Goal: Transaction & Acquisition: Purchase product/service

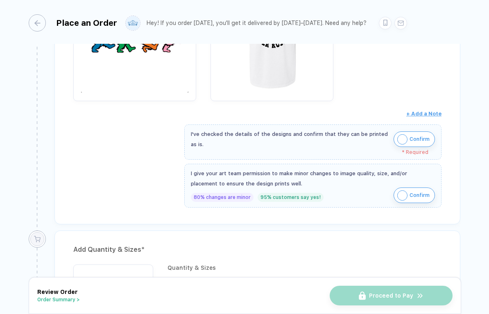
scroll to position [228, 0]
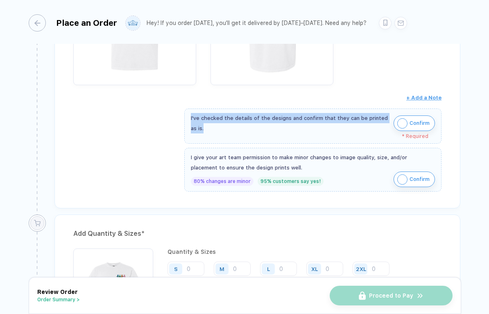
drag, startPoint x: 180, startPoint y: 114, endPoint x: 234, endPoint y: 136, distance: 57.9
click at [234, 136] on div "Review & Confirm Order Item * Adult Heavyweight T-Shirt Style # C1717 Screen Pr…" at bounding box center [257, 51] width 406 height 316
click at [234, 136] on div "* Required" at bounding box center [310, 137] width 238 height 6
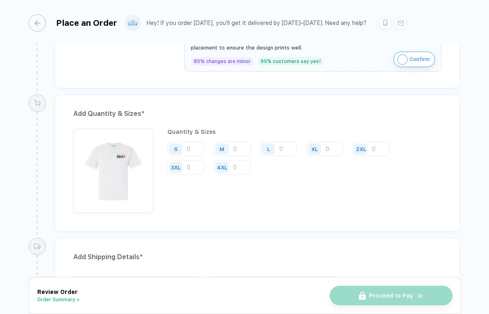
scroll to position [364, 0]
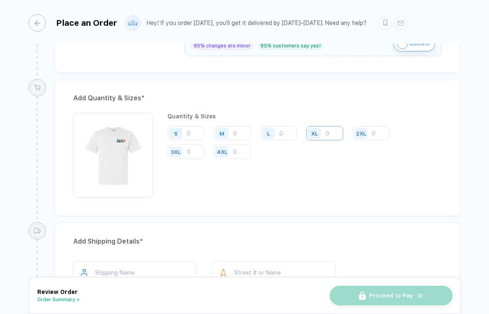
click at [326, 132] on input "number" at bounding box center [325, 133] width 37 height 14
click at [288, 132] on input "number" at bounding box center [278, 133] width 37 height 14
type input "20"
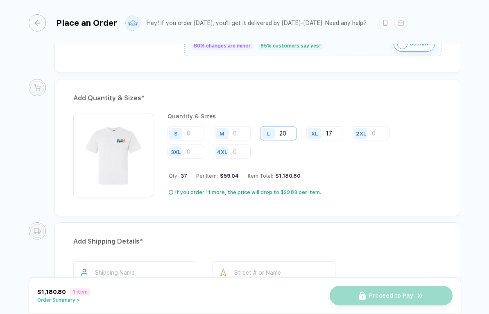
type input "17"
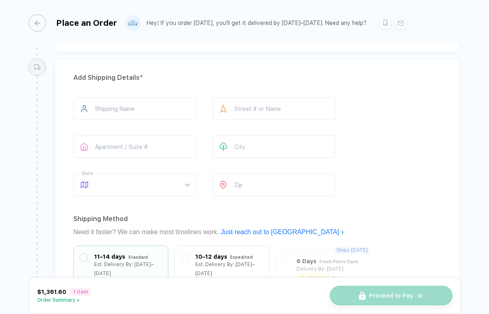
scroll to position [504, 0]
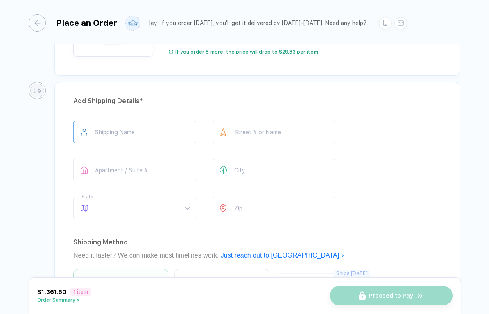
type input "3"
click at [129, 141] on input "text" at bounding box center [134, 132] width 123 height 23
type input "*"
type input "**********"
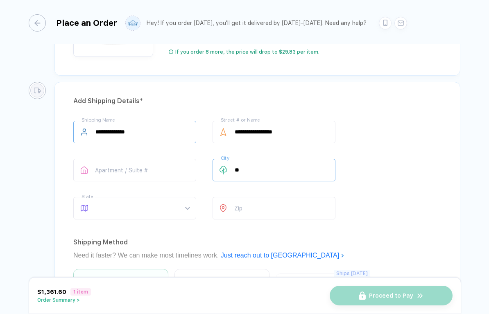
type input "*"
type input "**********"
type input "*****"
click at [194, 211] on div at bounding box center [134, 208] width 123 height 23
click at [192, 210] on div at bounding box center [134, 208] width 123 height 23
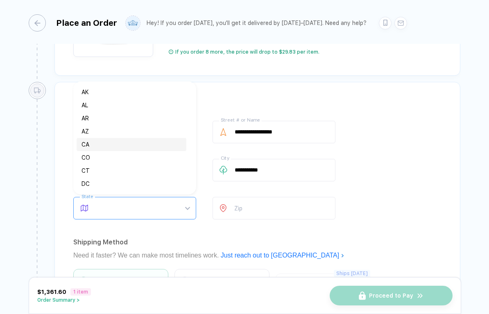
click at [91, 146] on div "CA" at bounding box center [132, 144] width 100 height 9
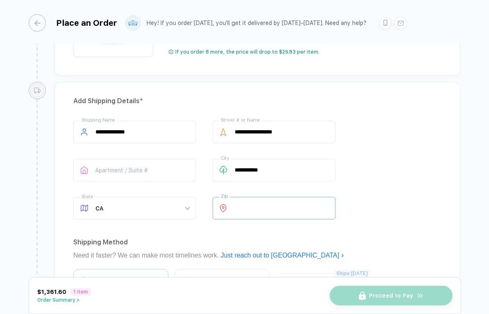
click at [239, 203] on input "number" at bounding box center [274, 208] width 123 height 23
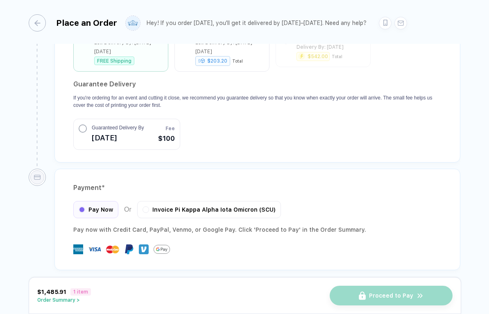
scroll to position [755, 0]
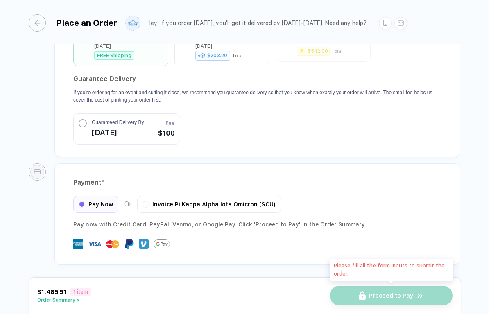
type input "*****"
click at [387, 298] on div "Proceed to Pay" at bounding box center [391, 296] width 123 height 20
click at [103, 207] on div "Pay Now" at bounding box center [95, 203] width 45 height 17
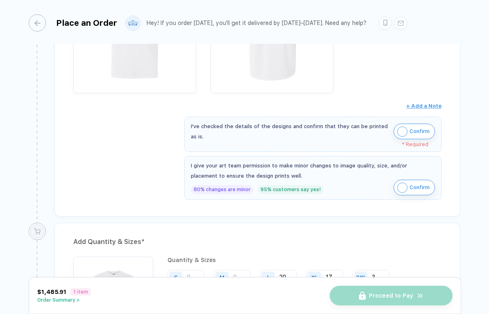
scroll to position [183, 0]
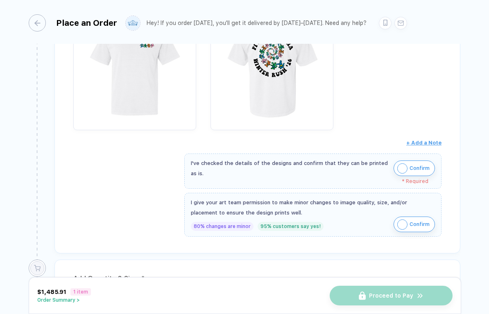
click at [401, 174] on button "Confirm" at bounding box center [414, 169] width 41 height 16
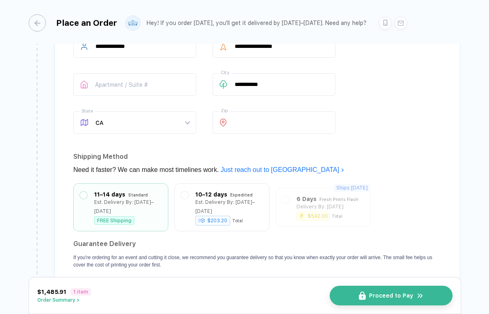
scroll to position [749, 0]
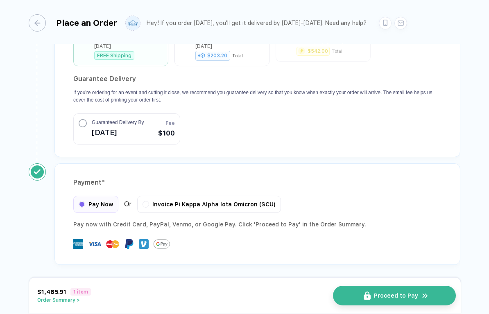
click at [375, 296] on span "Proceed to Pay" at bounding box center [396, 296] width 44 height 7
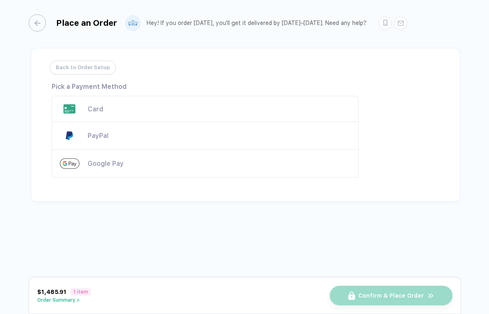
click at [111, 109] on div "Card" at bounding box center [219, 109] width 263 height 8
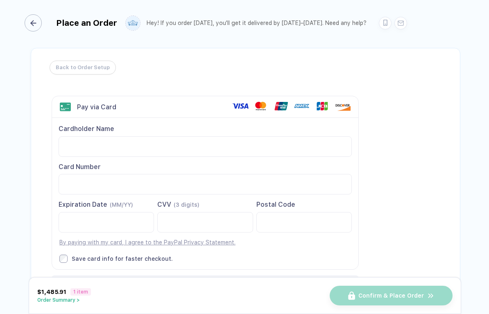
click at [30, 18] on div "button" at bounding box center [33, 22] width 17 height 17
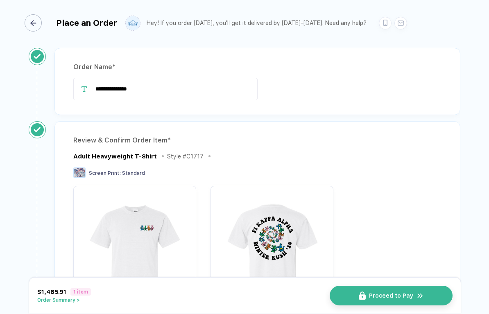
click at [32, 22] on icon "button" at bounding box center [33, 23] width 6 height 6
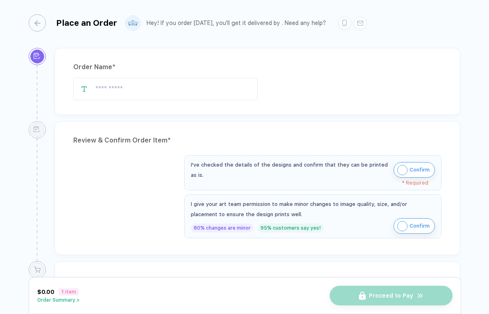
type input "**********"
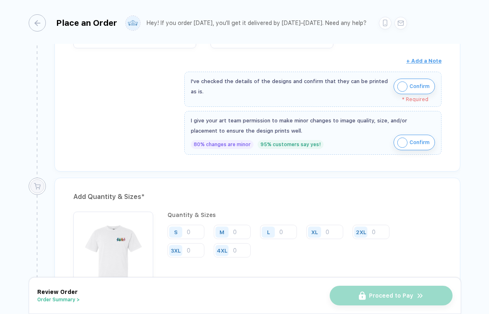
scroll to position [270, 0]
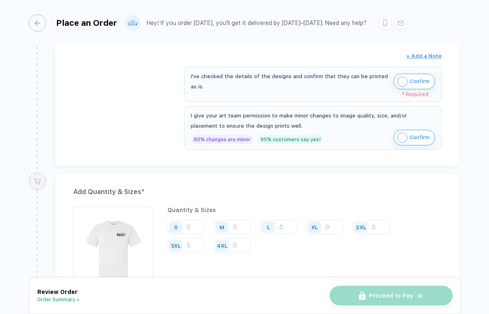
click at [421, 79] on span "Confirm" at bounding box center [420, 81] width 20 height 13
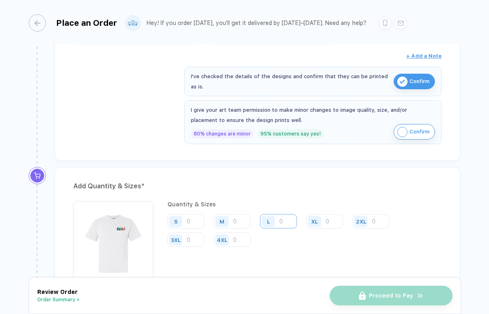
click at [287, 225] on input "number" at bounding box center [278, 221] width 37 height 14
type input "20"
type input "17"
type input "3"
click at [278, 194] on div "Add Quantity & Sizes * Quantity & Sizes S M L 20 XL 17 2XL 3 3XL 4XL Qty: 40 Pe…" at bounding box center [257, 235] width 406 height 137
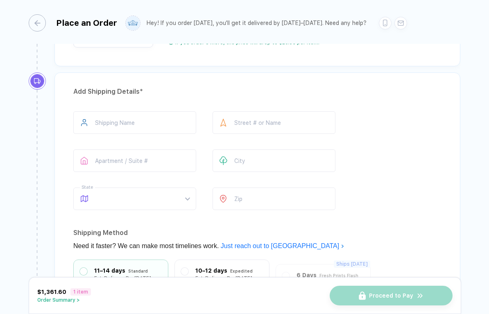
scroll to position [518, 0]
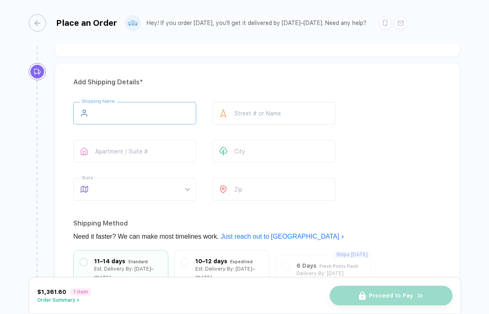
click at [138, 121] on input "text" at bounding box center [134, 113] width 123 height 23
type input "**********"
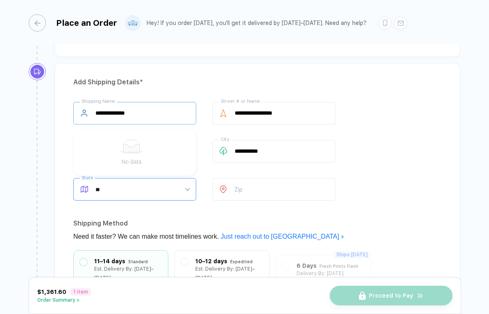
type input "**"
click at [132, 190] on span at bounding box center [142, 190] width 94 height 22
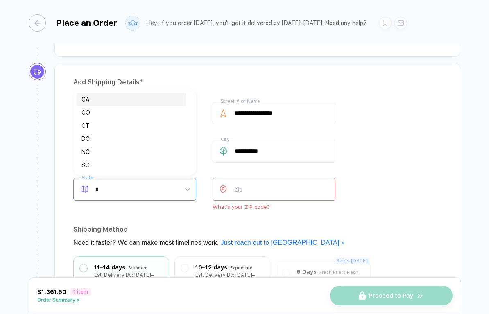
type input "**"
click at [93, 165] on div "CA" at bounding box center [132, 165] width 100 height 9
click at [234, 188] on input "number" at bounding box center [274, 189] width 123 height 23
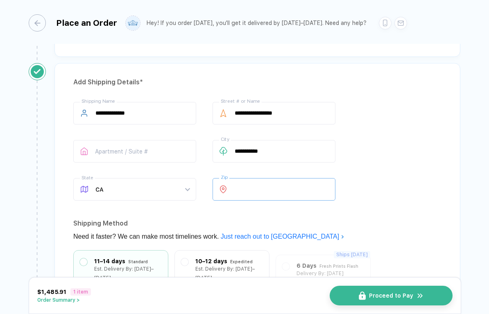
type input "*****"
click at [220, 213] on div "**********" at bounding box center [257, 226] width 406 height 326
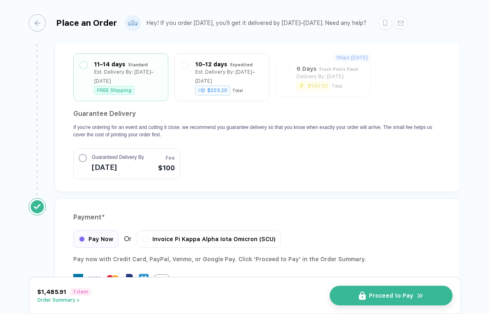
scroll to position [749, 0]
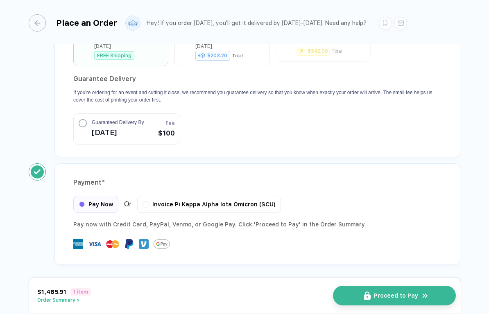
click at [381, 298] on span "Proceed to Pay" at bounding box center [396, 296] width 44 height 7
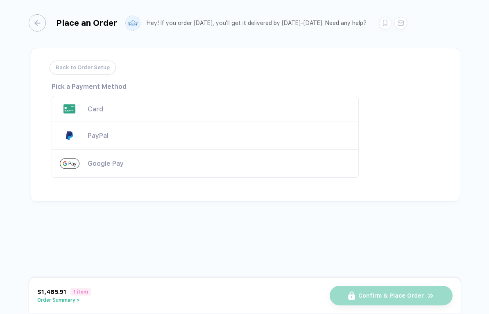
click at [114, 114] on div "Card" at bounding box center [205, 109] width 307 height 26
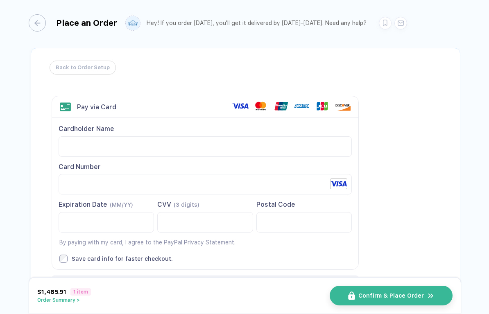
click at [416, 203] on div "Back to Order Setup Visa MasterCard Union Pay American Express JCB Discover Din…" at bounding box center [246, 181] width 430 height 267
drag, startPoint x: 69, startPoint y: 66, endPoint x: 175, endPoint y: -36, distance: 147.2
click at [175, 0] on html "Place an Order Hey! If you order today, you'll get it delivered by Sep 29–Oct 2…" at bounding box center [244, 157] width 489 height 314
click at [88, 68] on span "Back to Order Setup" at bounding box center [81, 67] width 54 height 13
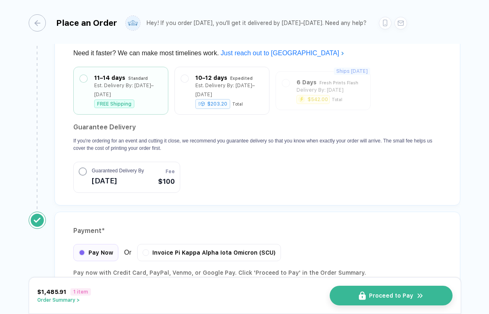
scroll to position [749, 0]
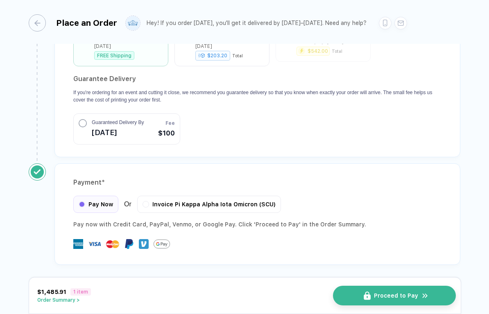
click at [370, 294] on img "button" at bounding box center [367, 296] width 7 height 9
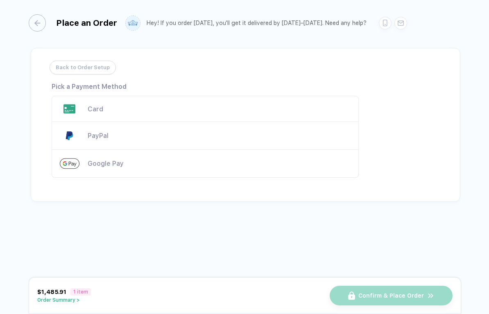
click at [120, 97] on div "Card" at bounding box center [205, 109] width 307 height 26
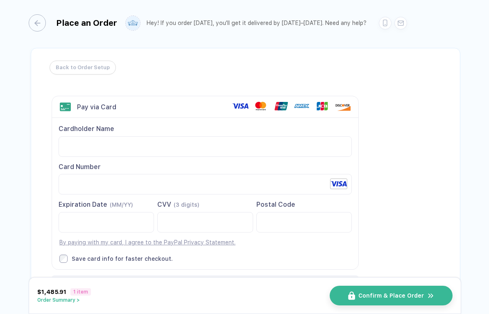
scroll to position [50, 0]
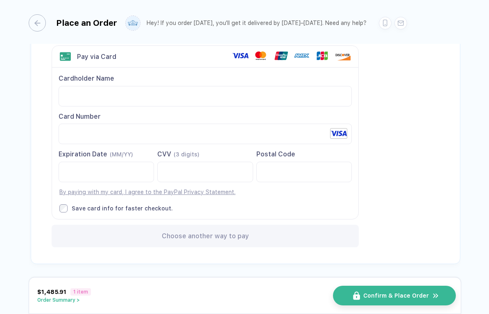
click at [375, 296] on span "Confirm & Place Order" at bounding box center [396, 296] width 66 height 7
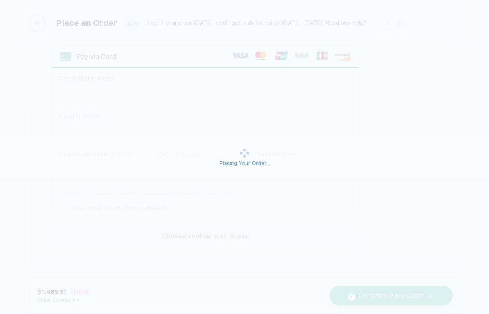
scroll to position [0, 0]
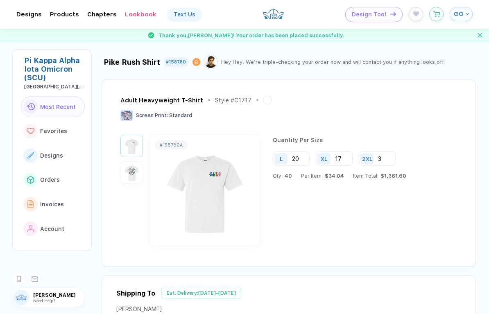
click at [131, 166] on img "button" at bounding box center [132, 172] width 18 height 18
click at [131, 147] on img "button" at bounding box center [132, 146] width 18 height 18
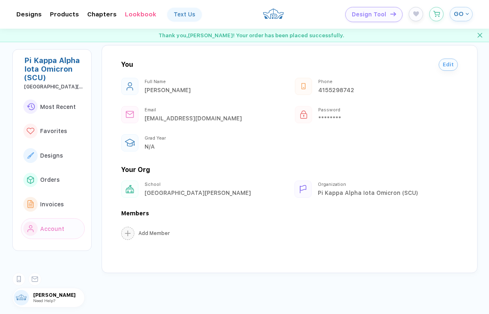
scroll to position [1149, 0]
